Goal: Obtain resource: Obtain resource

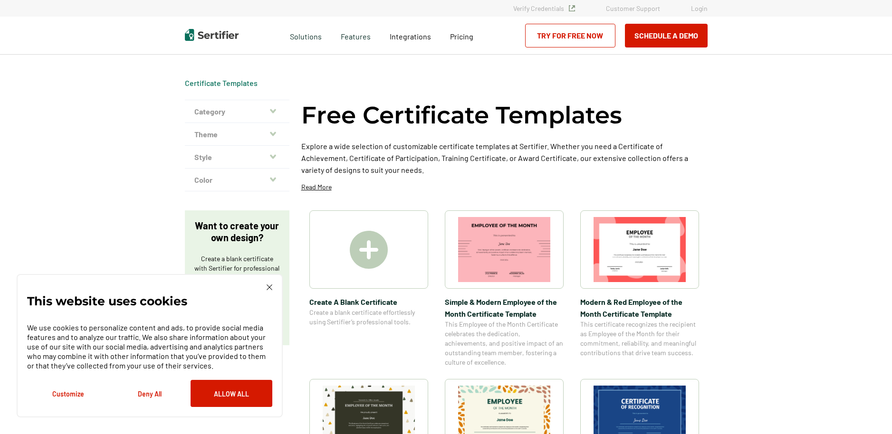
click at [654, 245] on img at bounding box center [640, 249] width 92 height 65
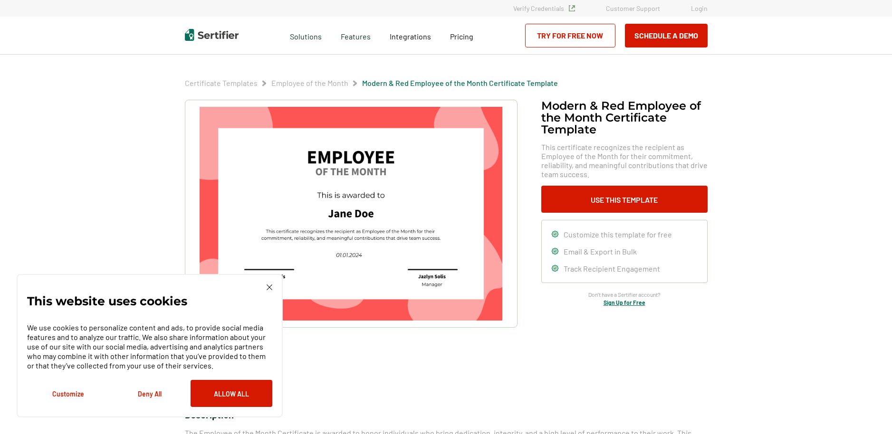
click at [271, 289] on img at bounding box center [270, 288] width 6 height 6
